Goal: Check status: Check status

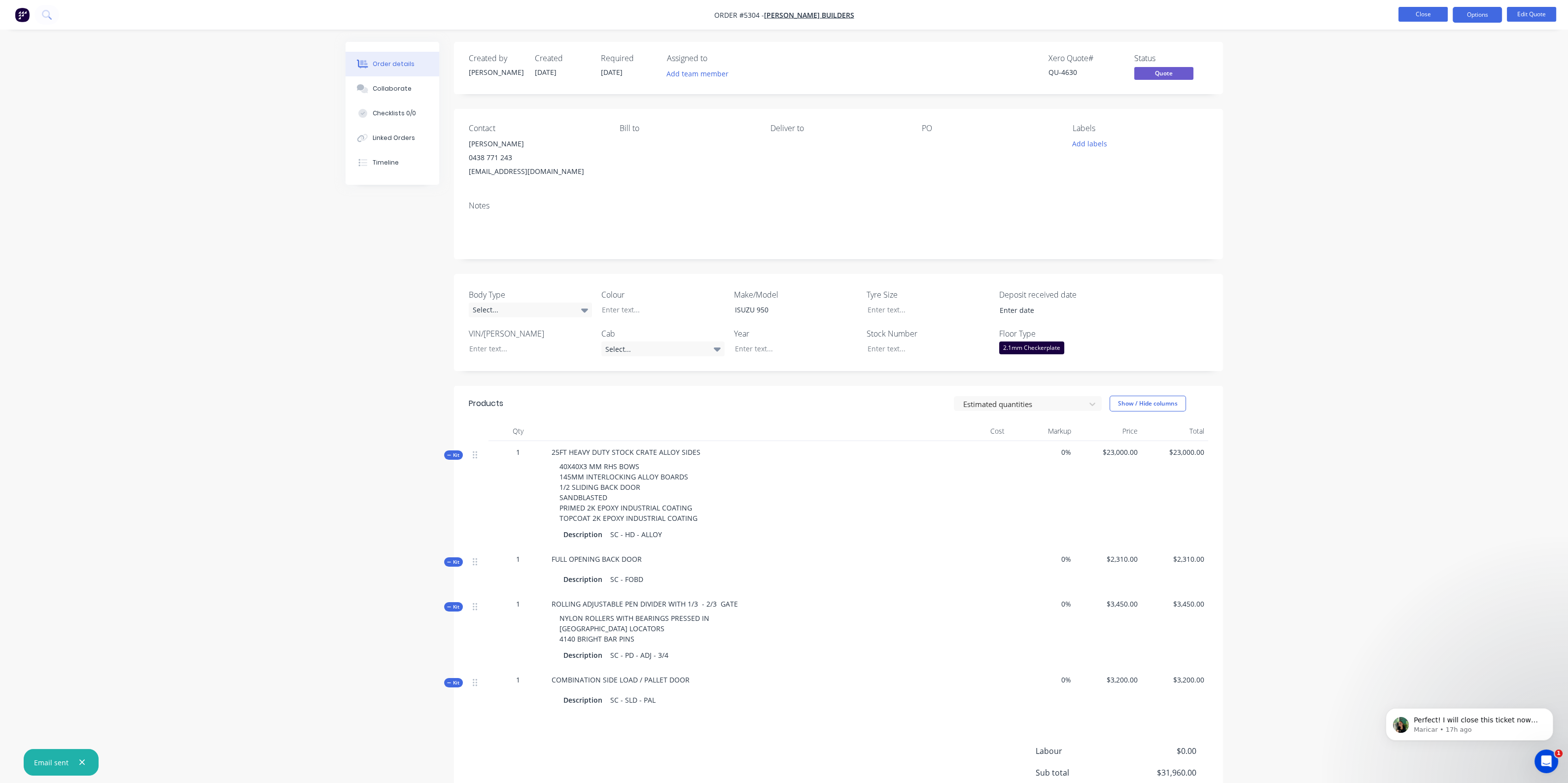
click at [1401, 16] on button "Close" at bounding box center [1423, 14] width 49 height 15
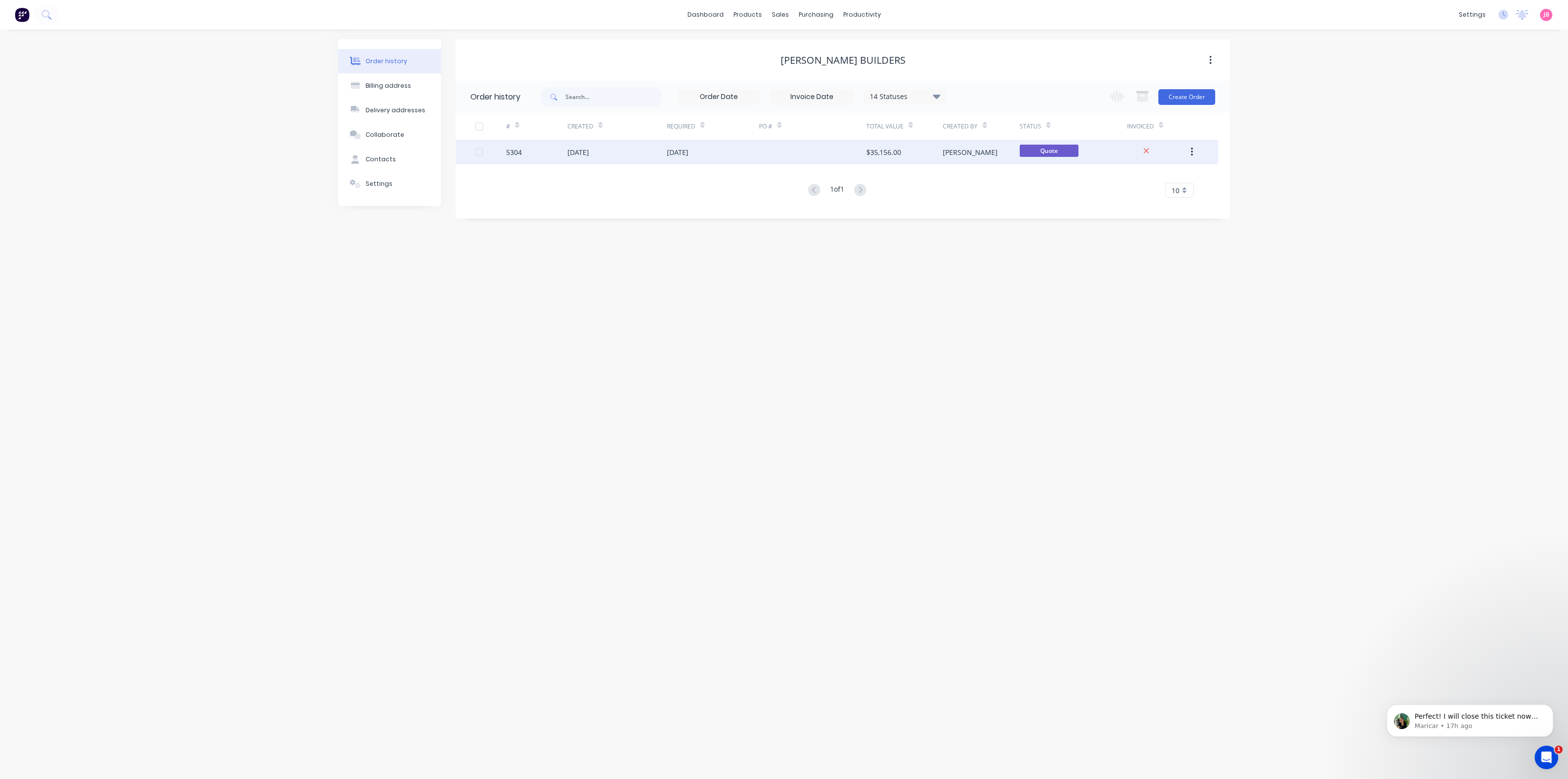
click at [785, 153] on div at bounding box center [813, 152] width 107 height 24
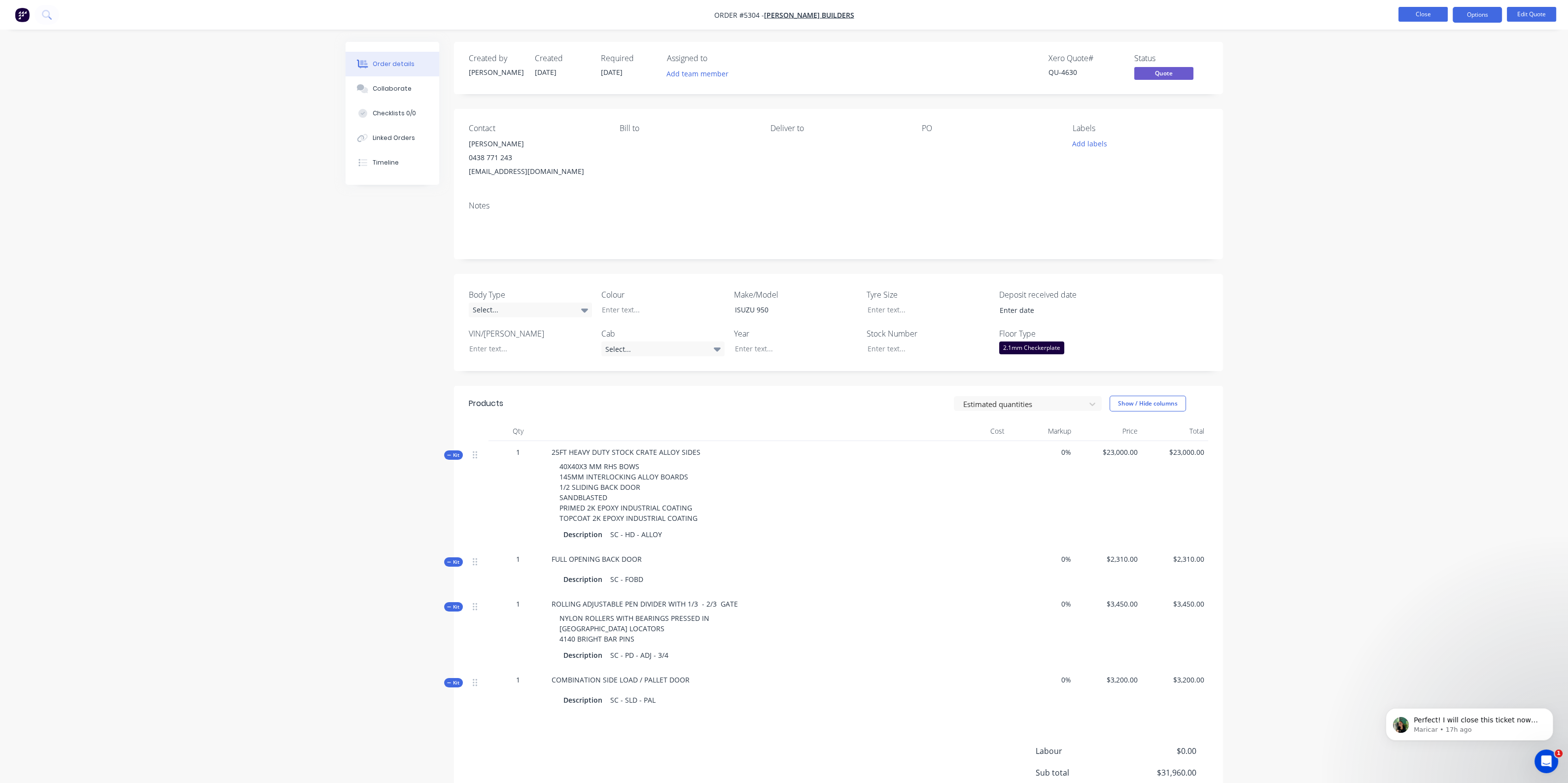
click at [1409, 14] on button "Close" at bounding box center [1423, 14] width 49 height 15
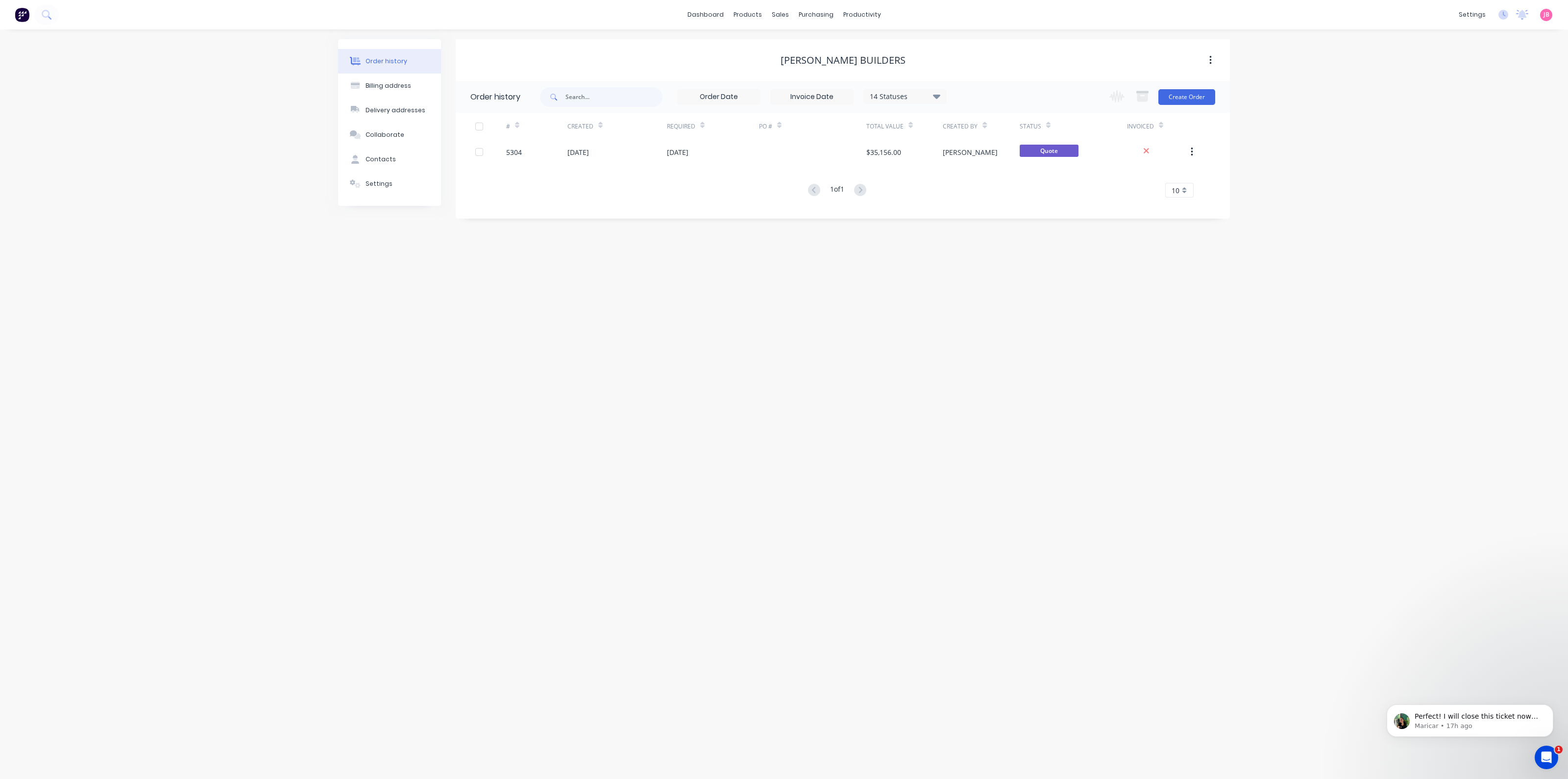
click at [1379, 112] on div "Order history Billing address Delivery addresses Collaborate Contacts Settings …" at bounding box center [784, 404] width 1568 height 750
